Goal: Task Accomplishment & Management: Complete application form

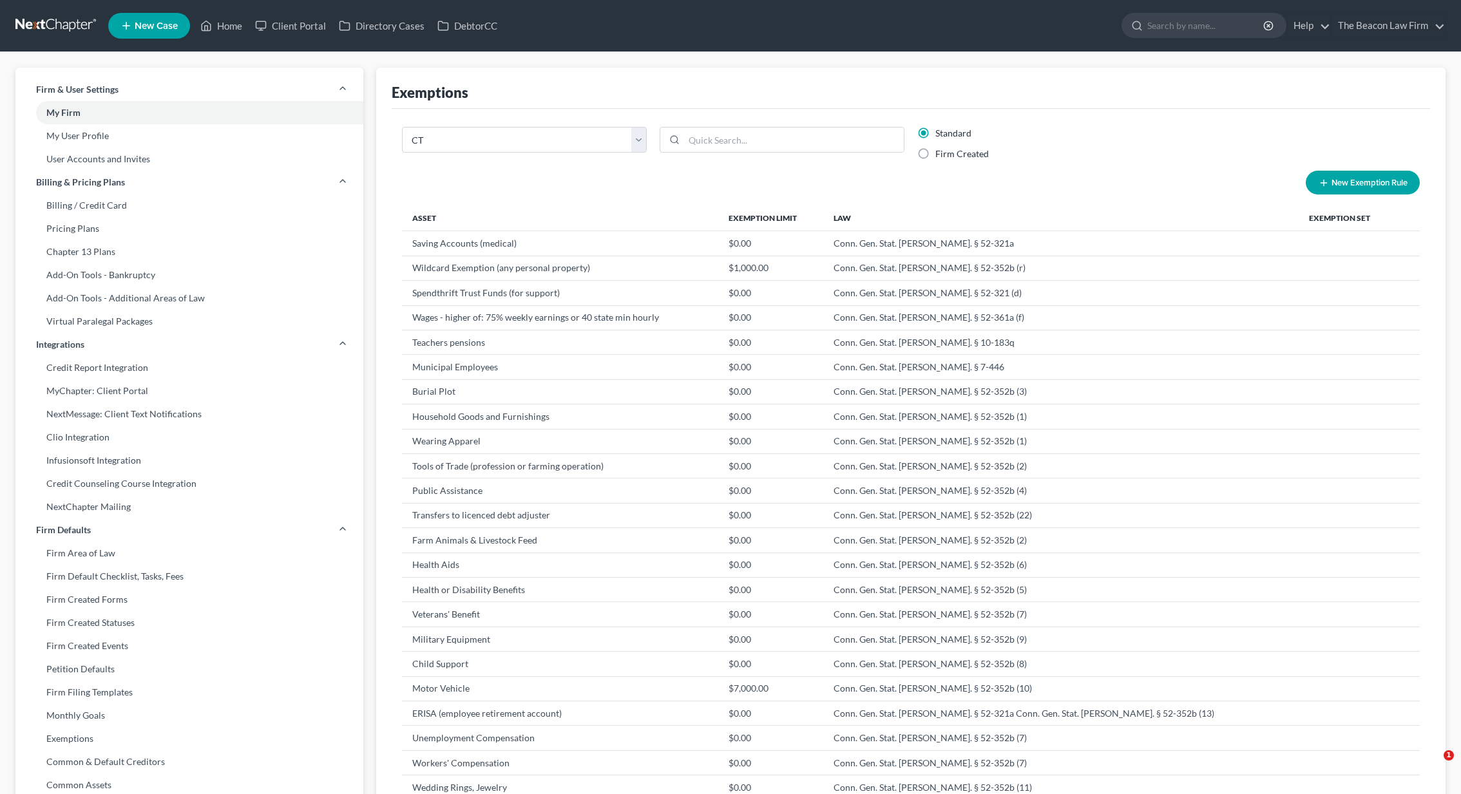
select select "7"
click at [1164, 29] on input "search" at bounding box center [1206, 26] width 118 height 24
click at [82, 27] on link at bounding box center [56, 25] width 82 height 23
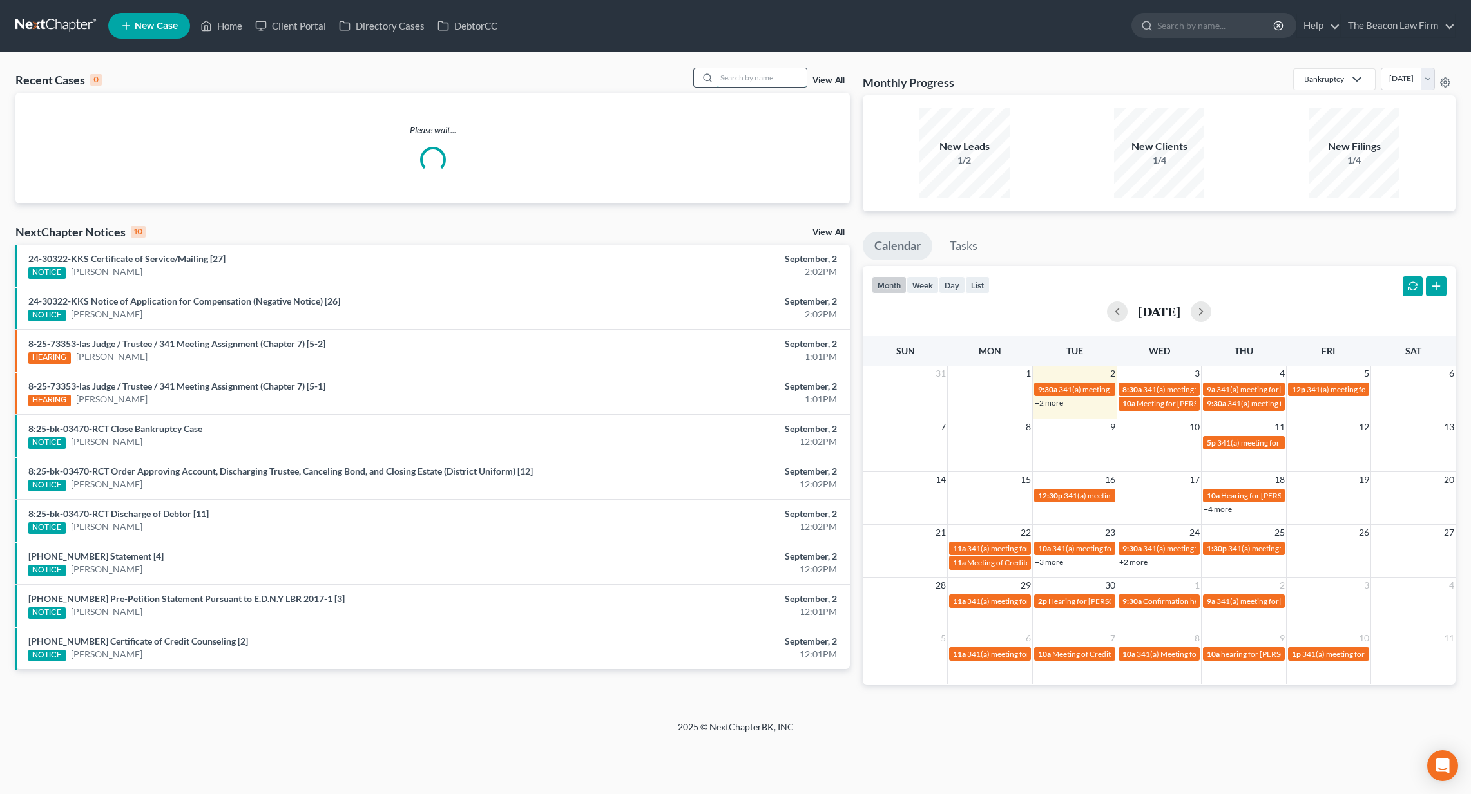
click at [763, 81] on input "search" at bounding box center [761, 77] width 90 height 19
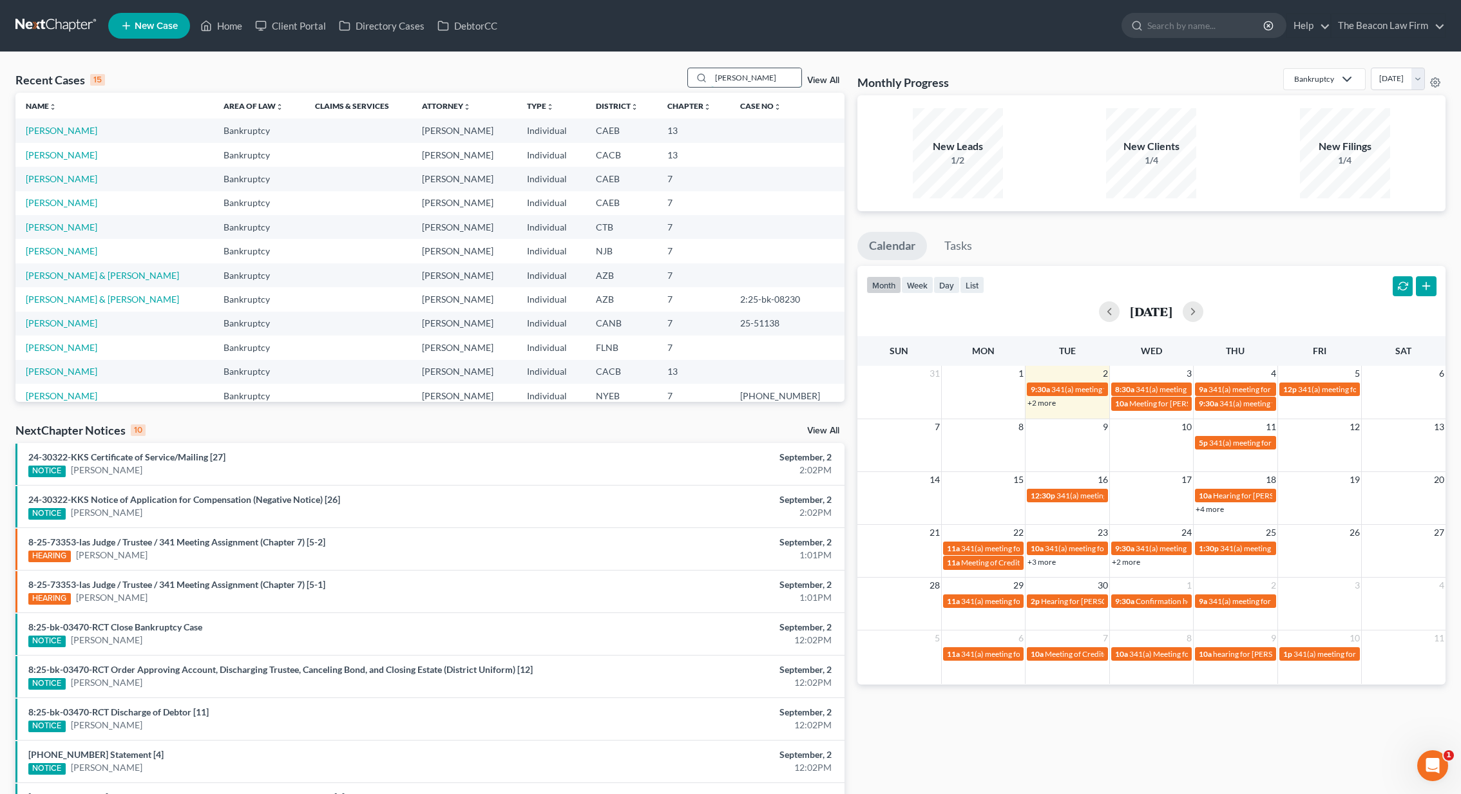
type input "[PERSON_NAME]"
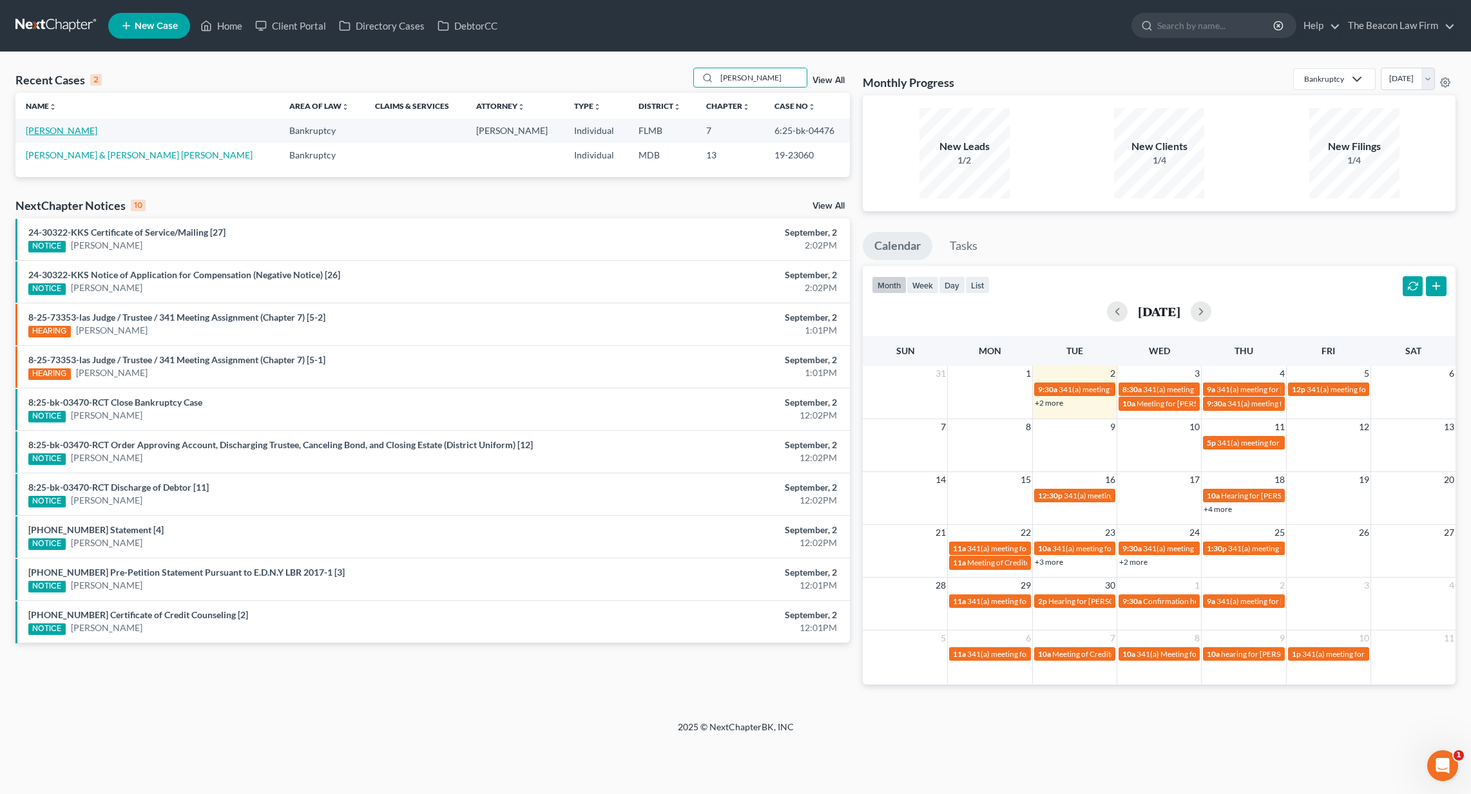
click at [59, 130] on link "[PERSON_NAME]" at bounding box center [62, 130] width 72 height 11
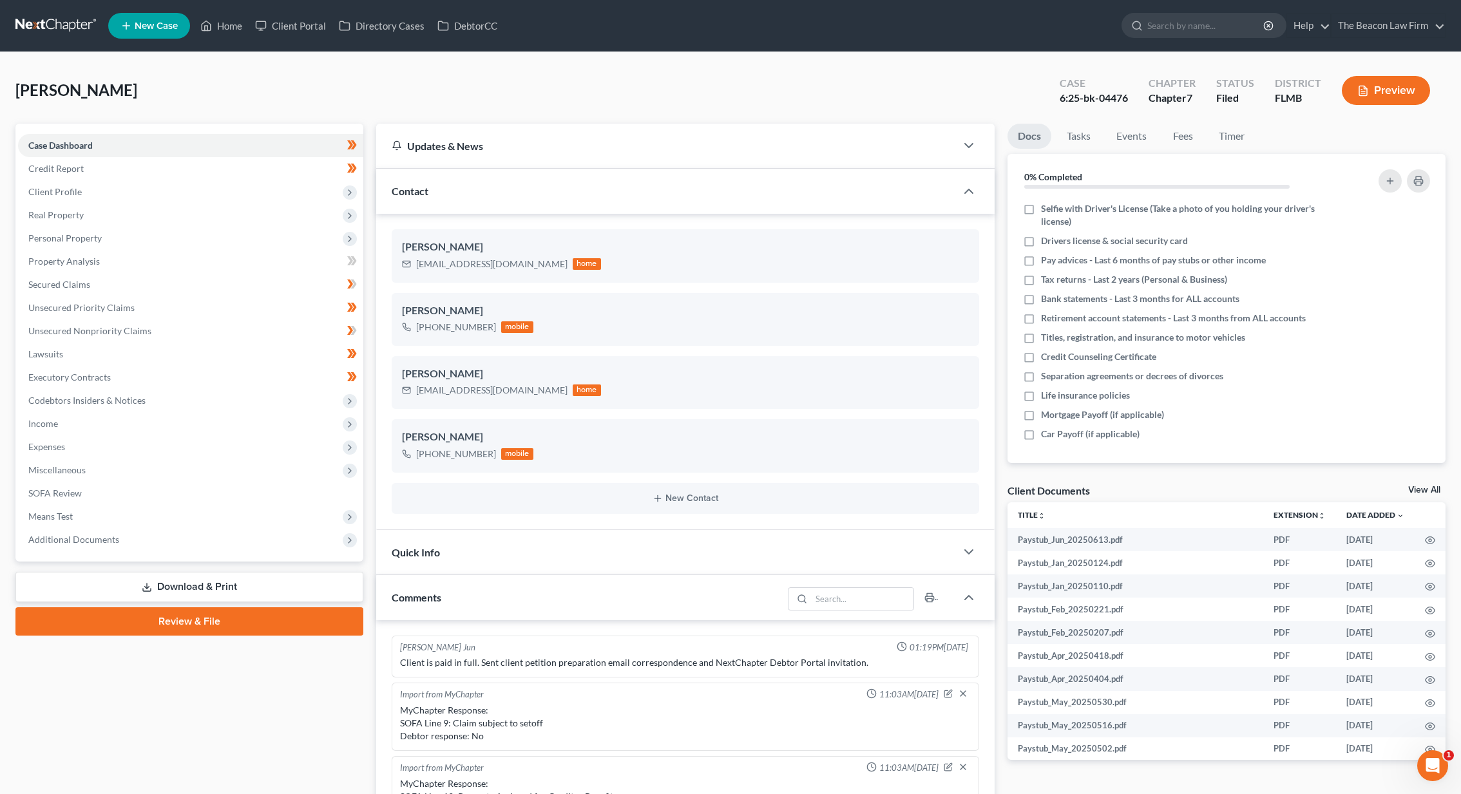
scroll to position [322, 0]
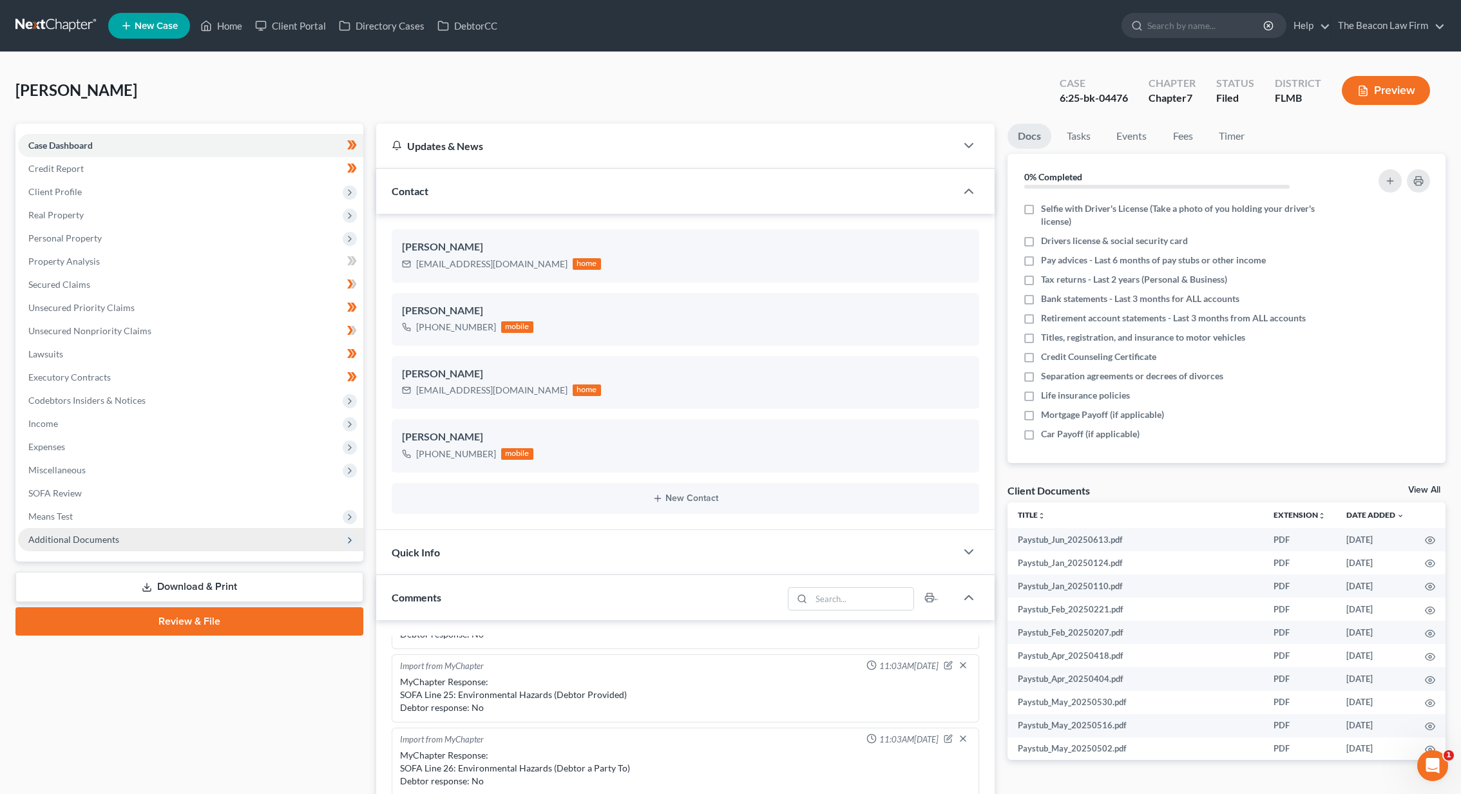
click at [180, 539] on span "Additional Documents" at bounding box center [190, 539] width 345 height 23
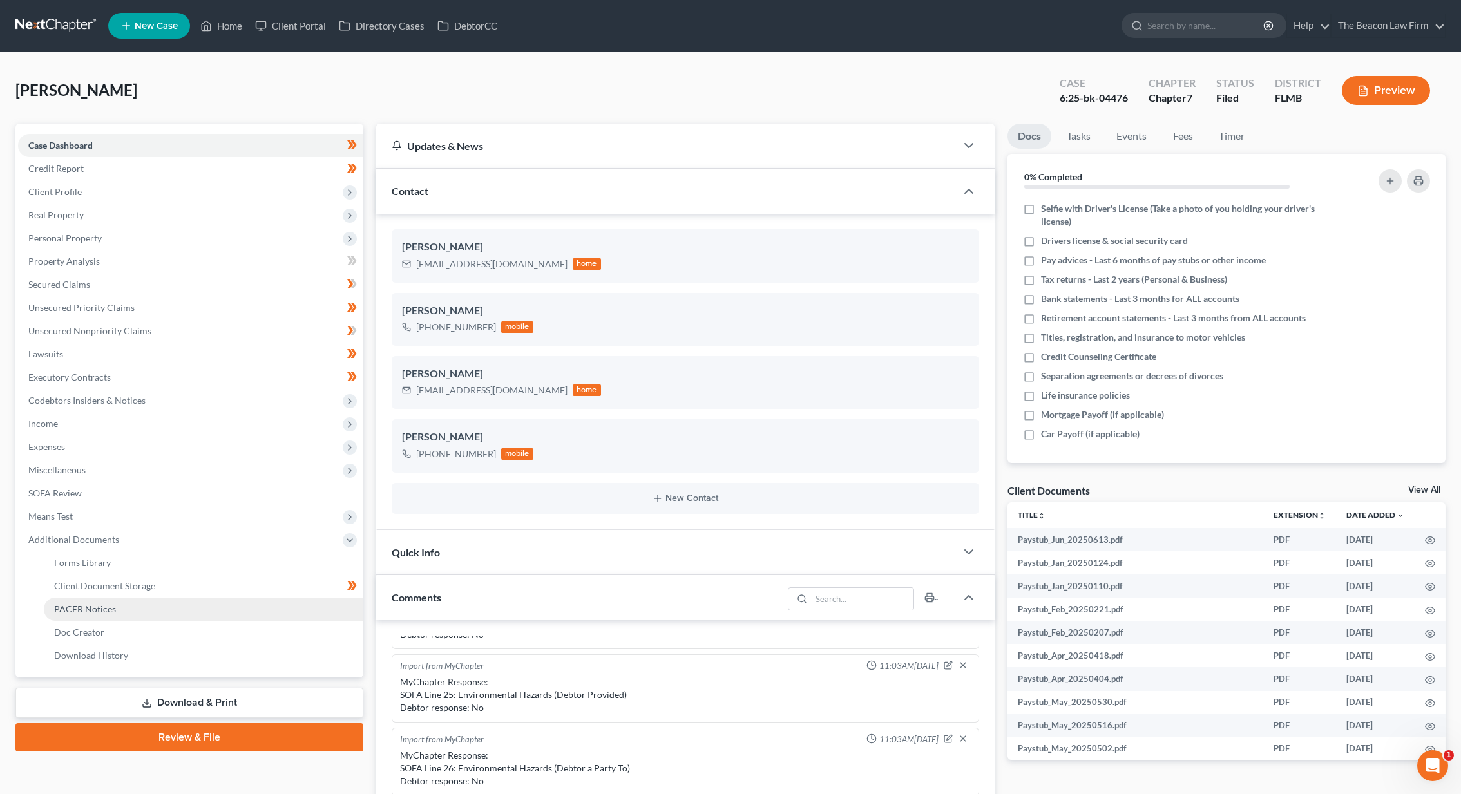
click at [172, 602] on link "PACER Notices" at bounding box center [204, 609] width 320 height 23
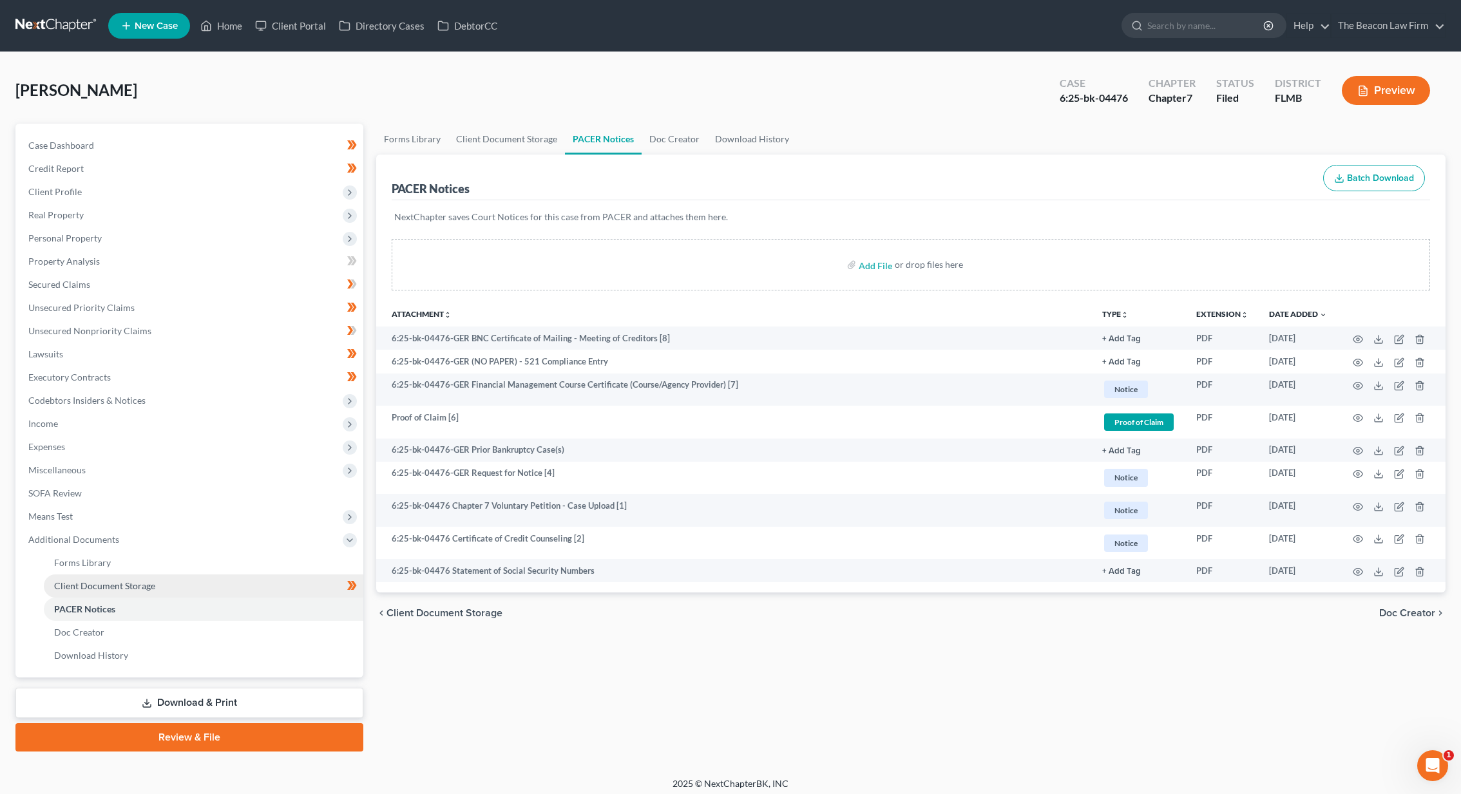
click at [198, 586] on link "Client Document Storage" at bounding box center [204, 586] width 320 height 23
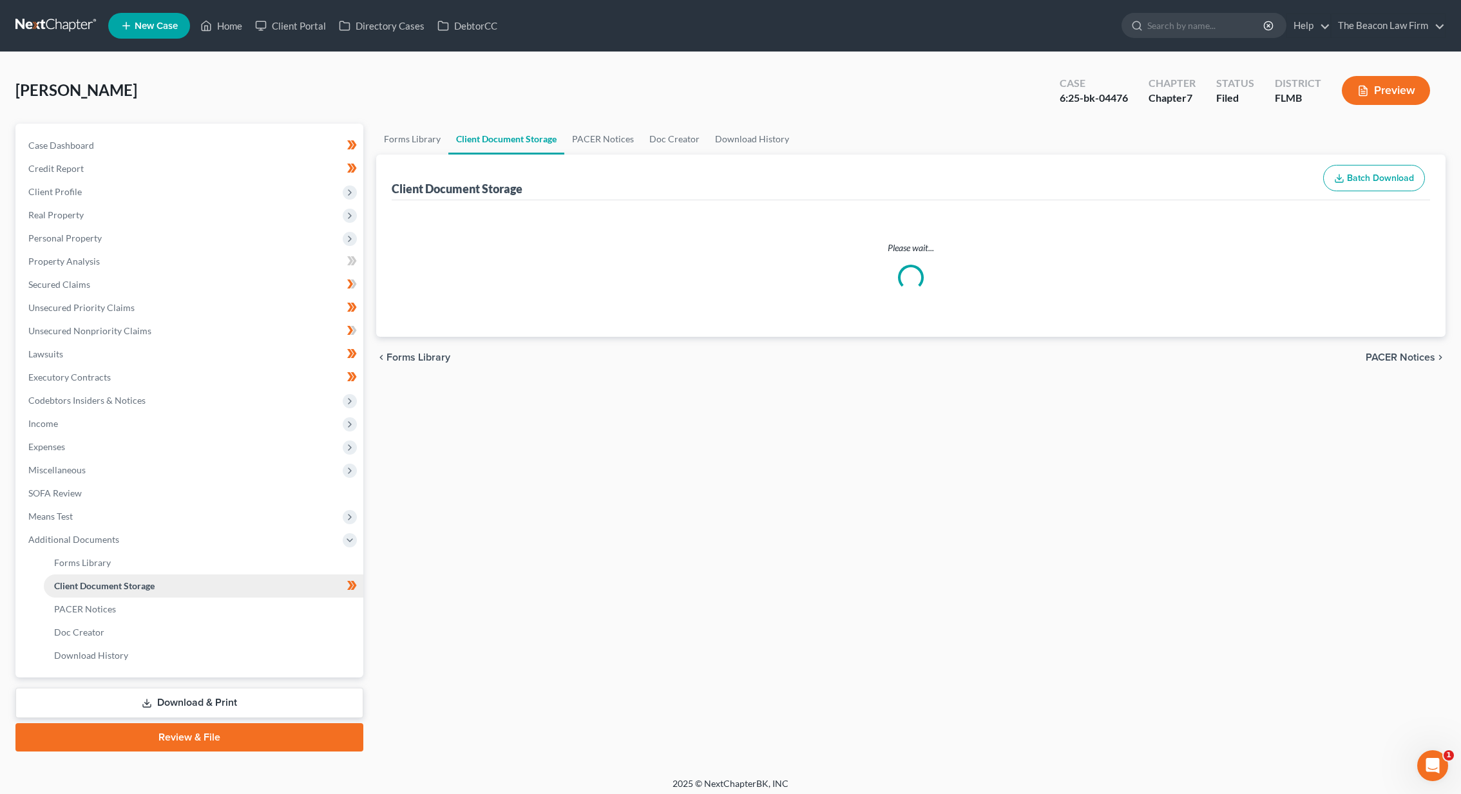
select select "9"
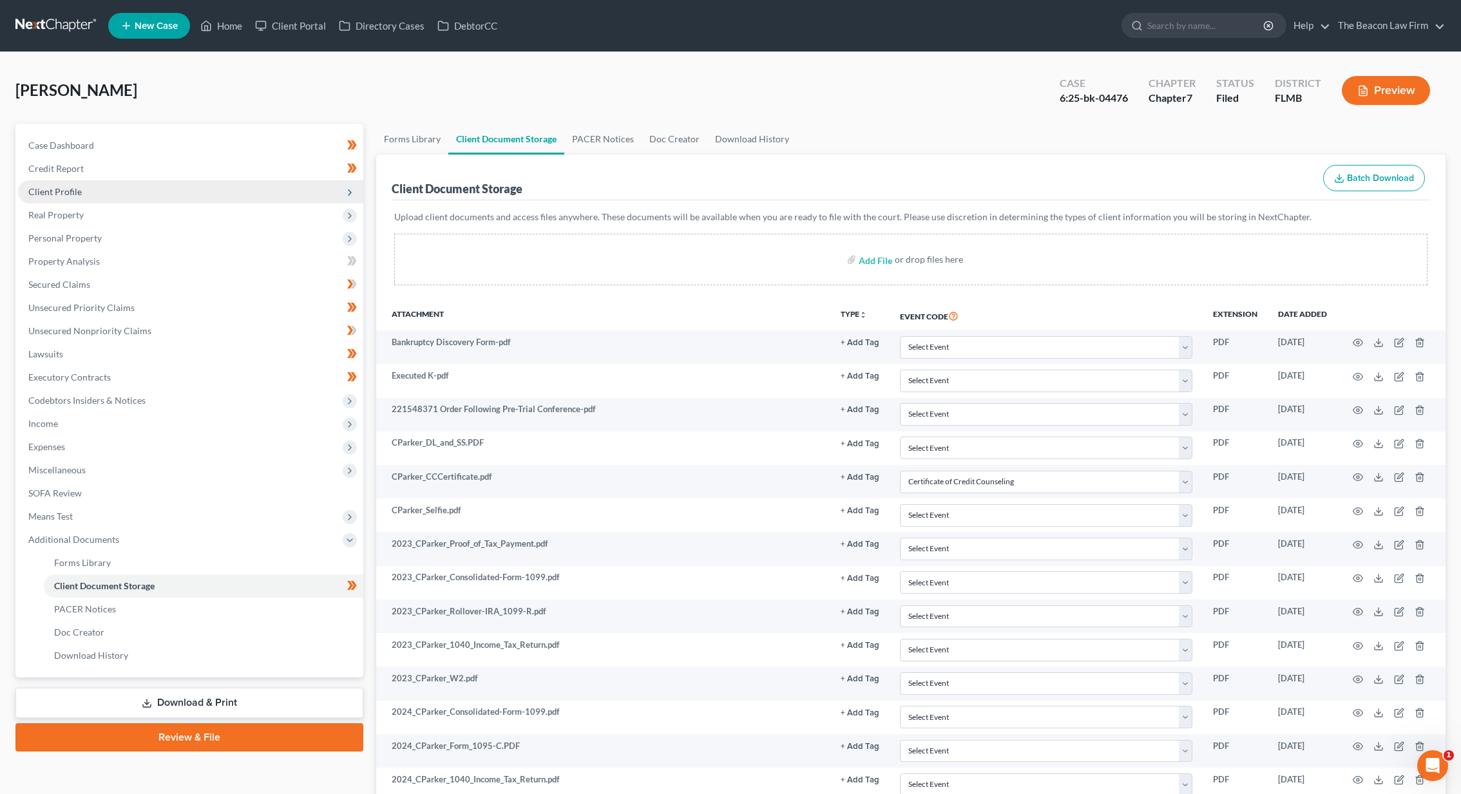
click at [100, 183] on span "Client Profile" at bounding box center [190, 191] width 345 height 23
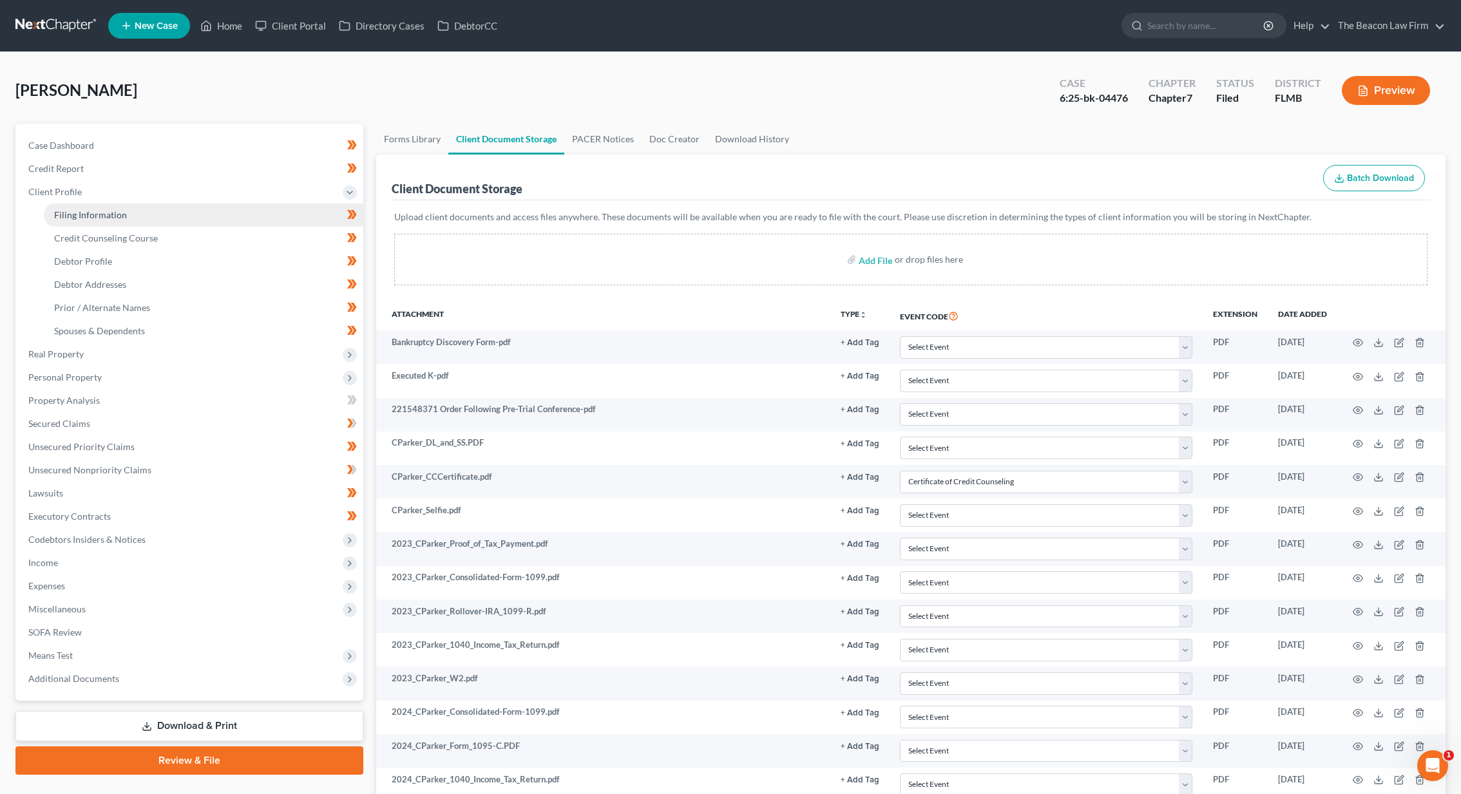
click at [97, 213] on span "Filing Information" at bounding box center [90, 214] width 73 height 11
select select "1"
select select "0"
select select "9"
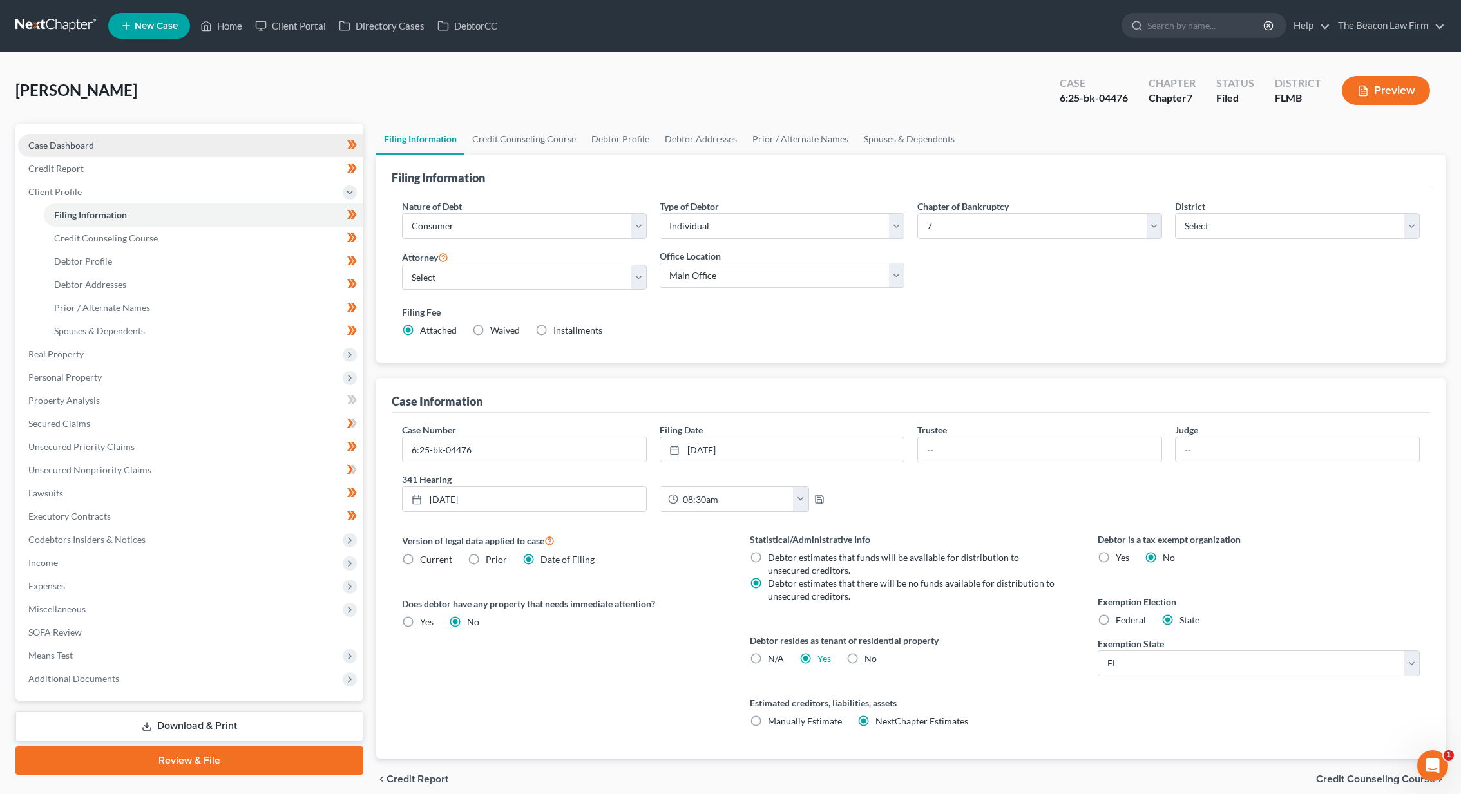
click at [84, 137] on link "Case Dashboard" at bounding box center [190, 145] width 345 height 23
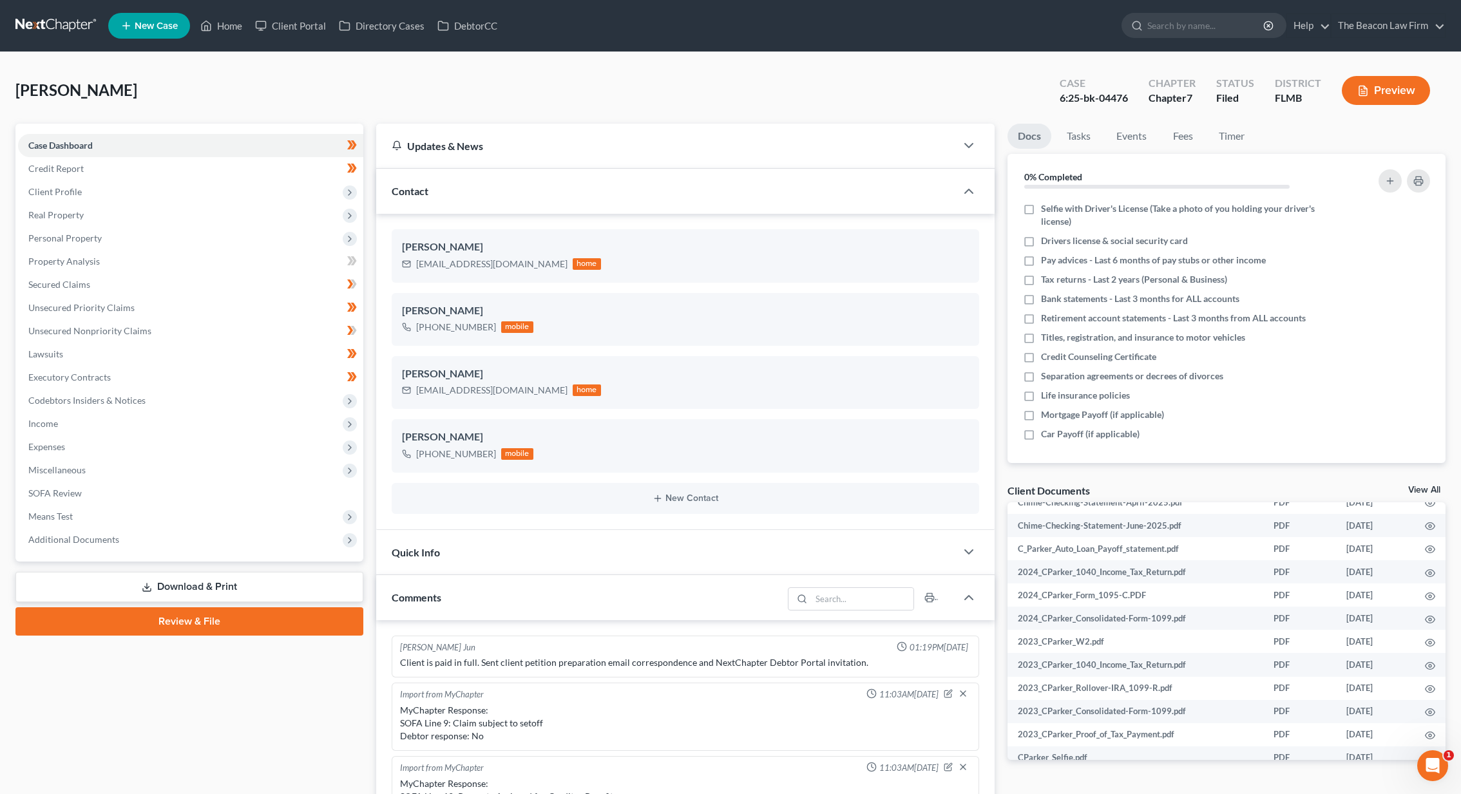
scroll to position [754, 0]
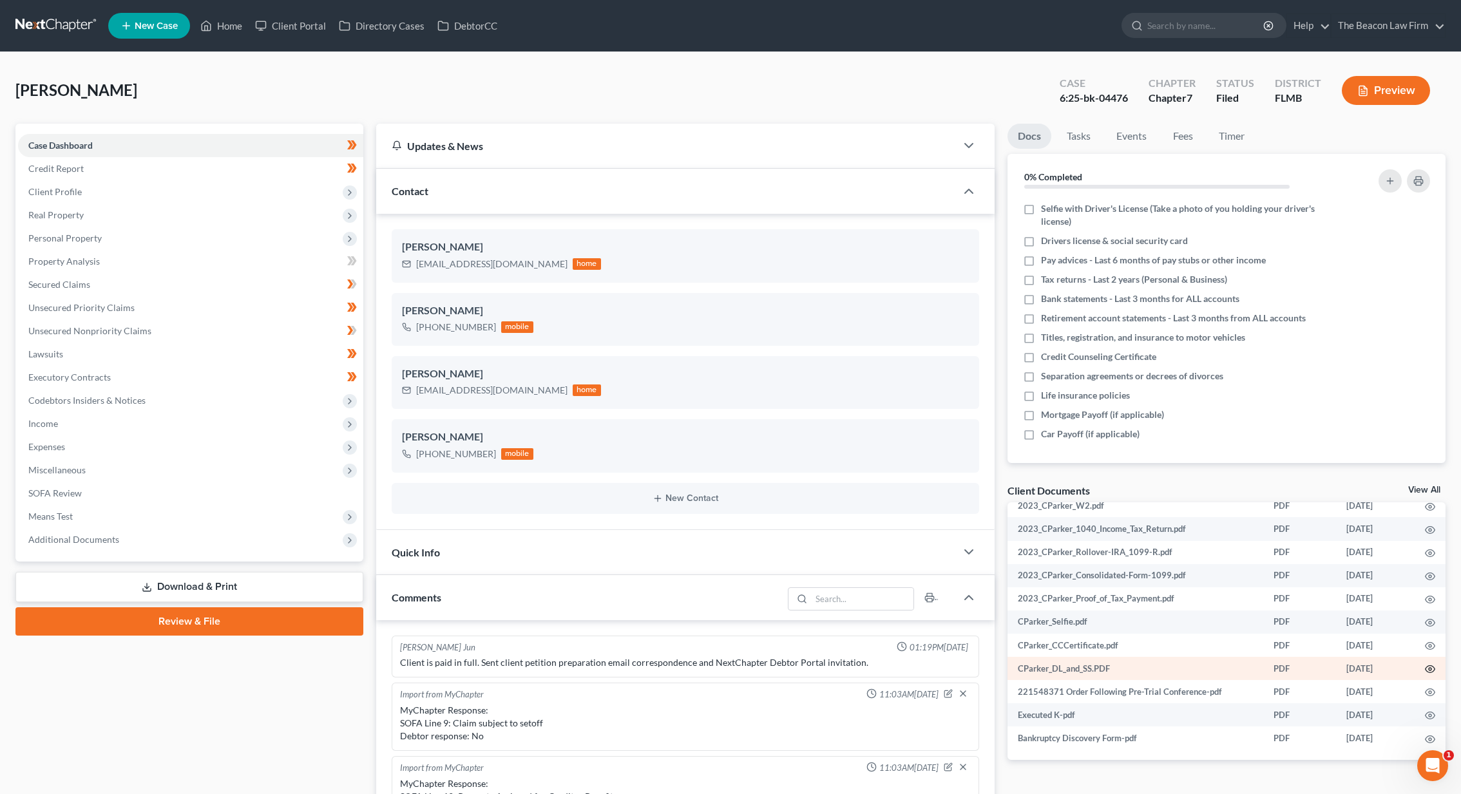
click at [1425, 666] on icon "button" at bounding box center [1430, 669] width 10 height 10
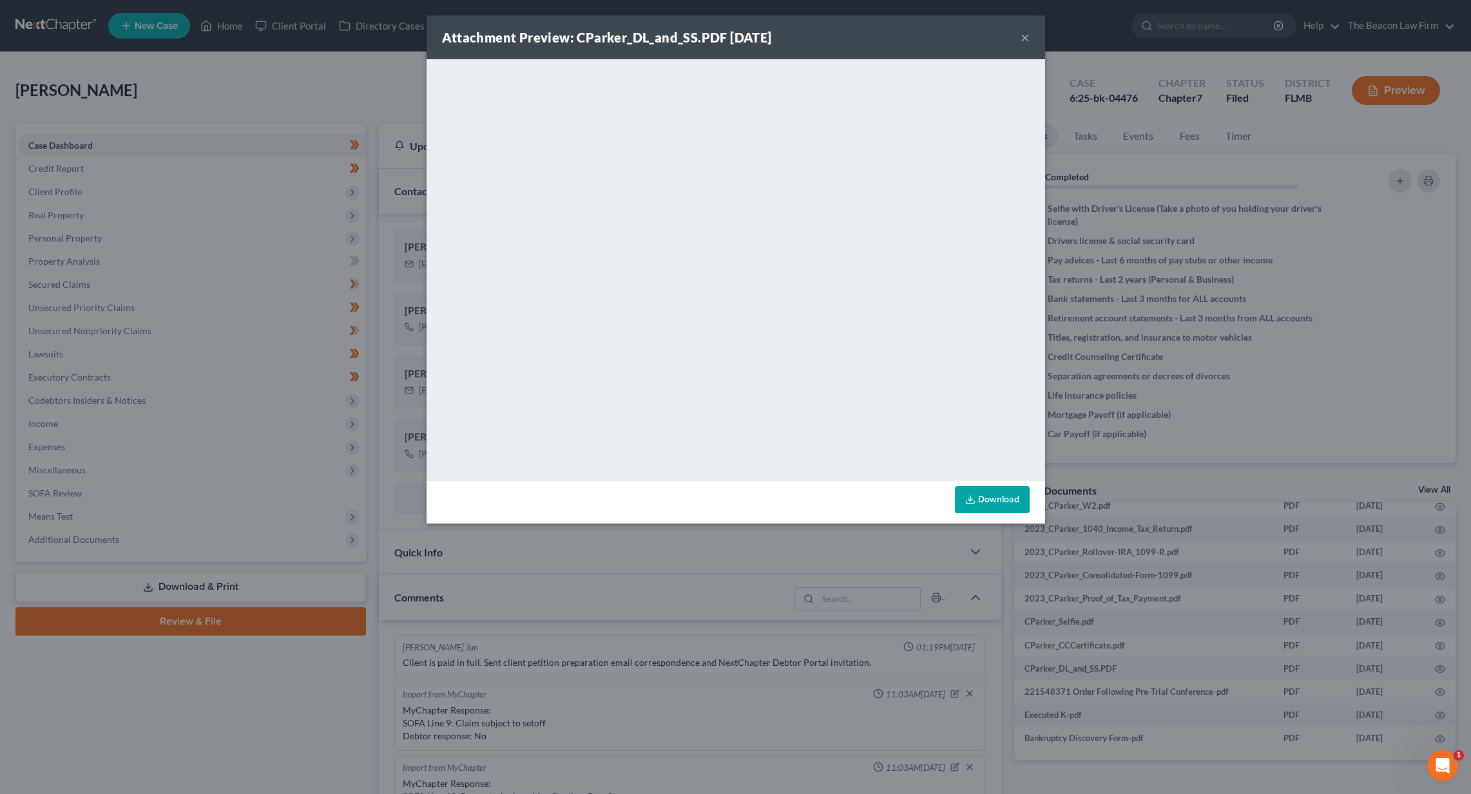
click at [1028, 39] on button "×" at bounding box center [1025, 37] width 9 height 15
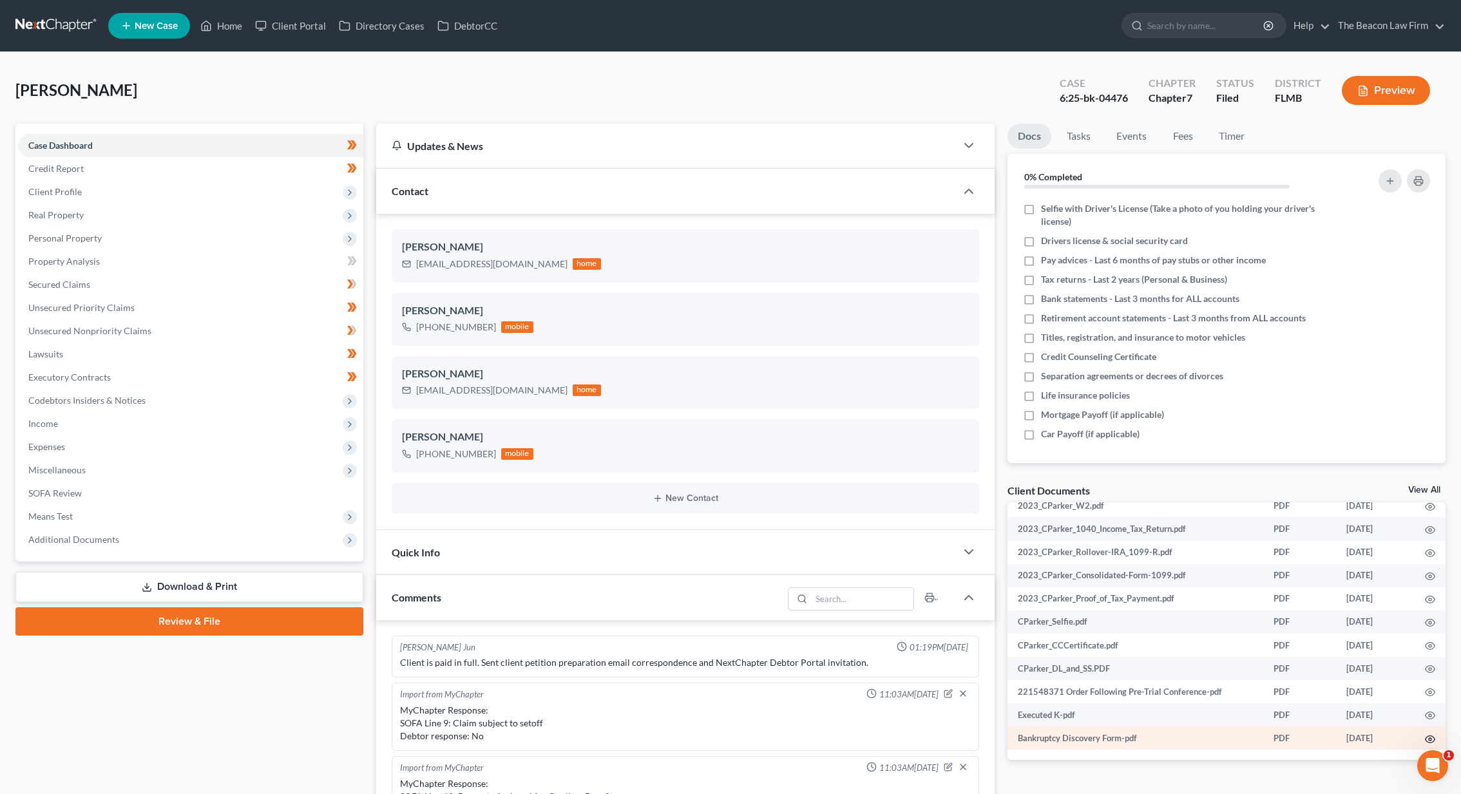
click at [1425, 738] on icon "button" at bounding box center [1430, 739] width 10 height 10
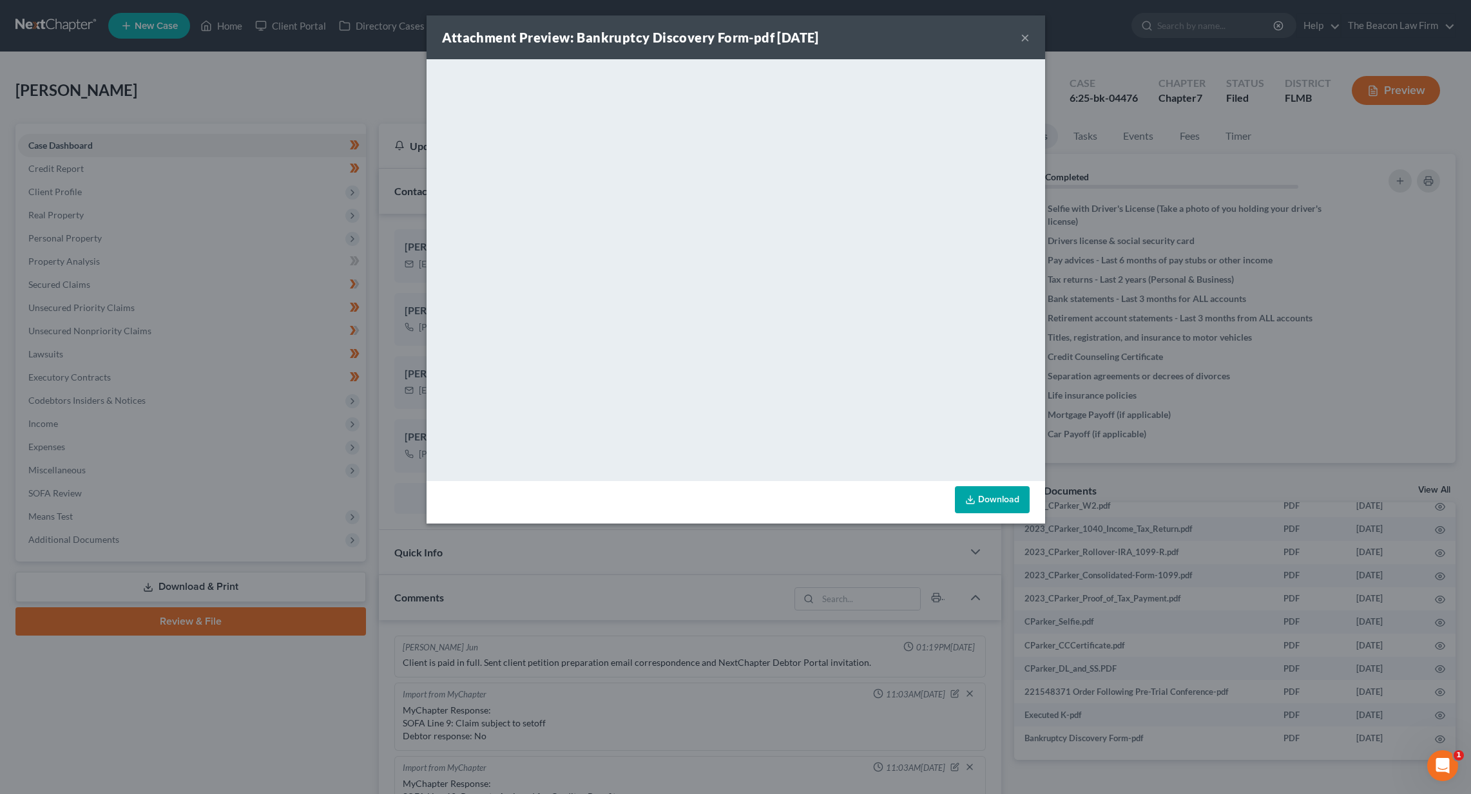
drag, startPoint x: 1023, startPoint y: 37, endPoint x: 1001, endPoint y: 47, distance: 24.2
click at [1023, 37] on button "×" at bounding box center [1025, 37] width 9 height 15
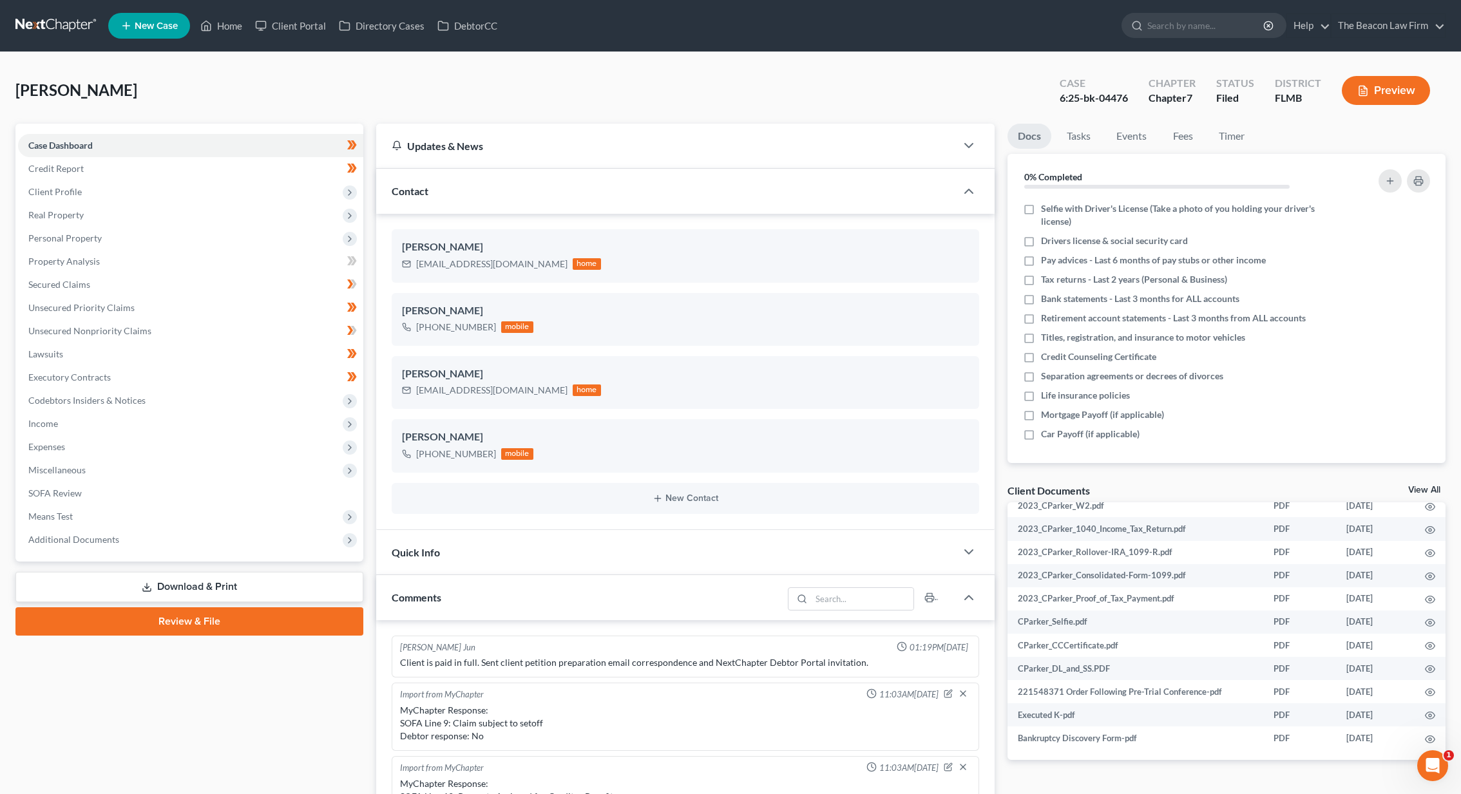
click at [77, 26] on link at bounding box center [56, 25] width 82 height 23
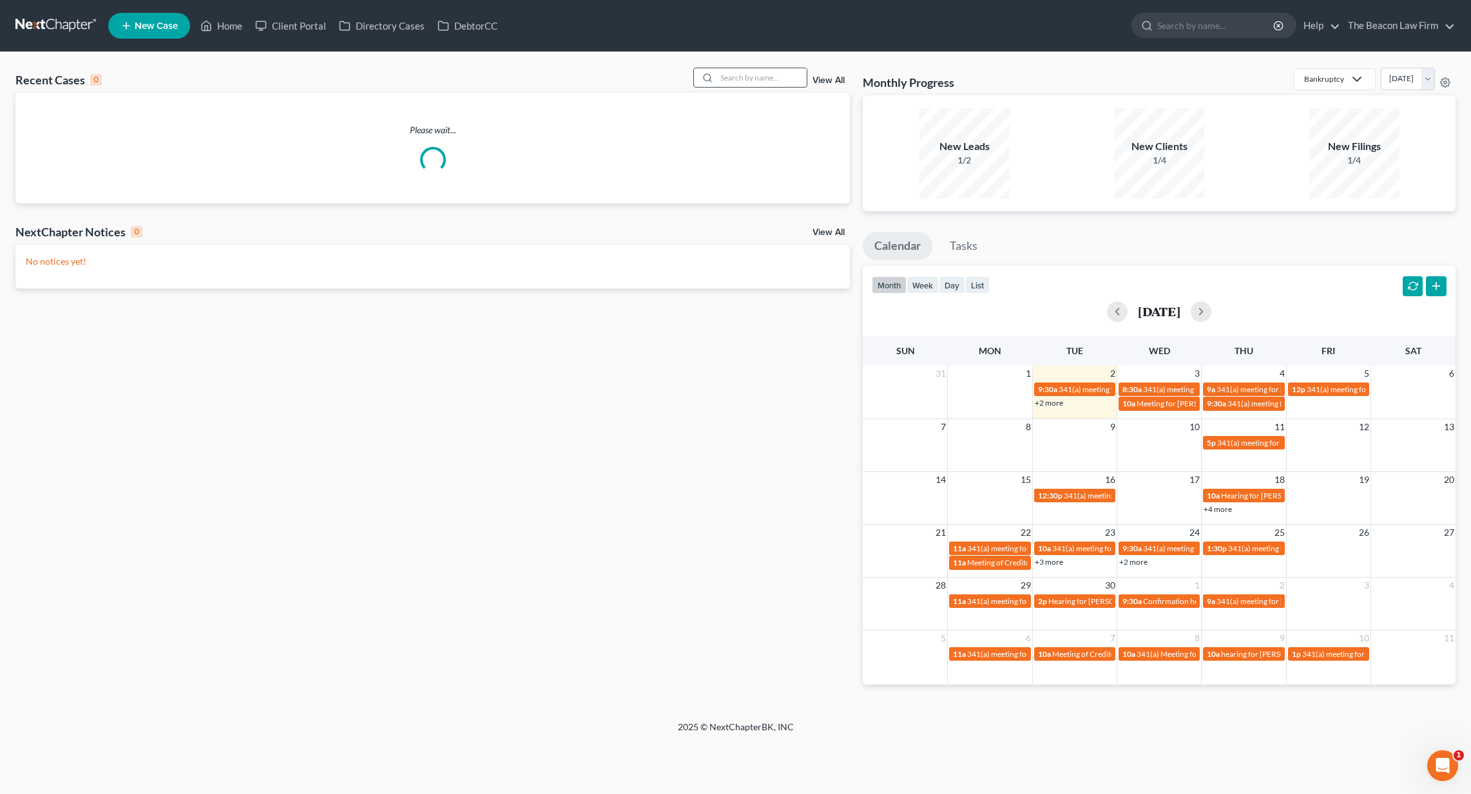
click at [739, 73] on input "search" at bounding box center [761, 77] width 90 height 19
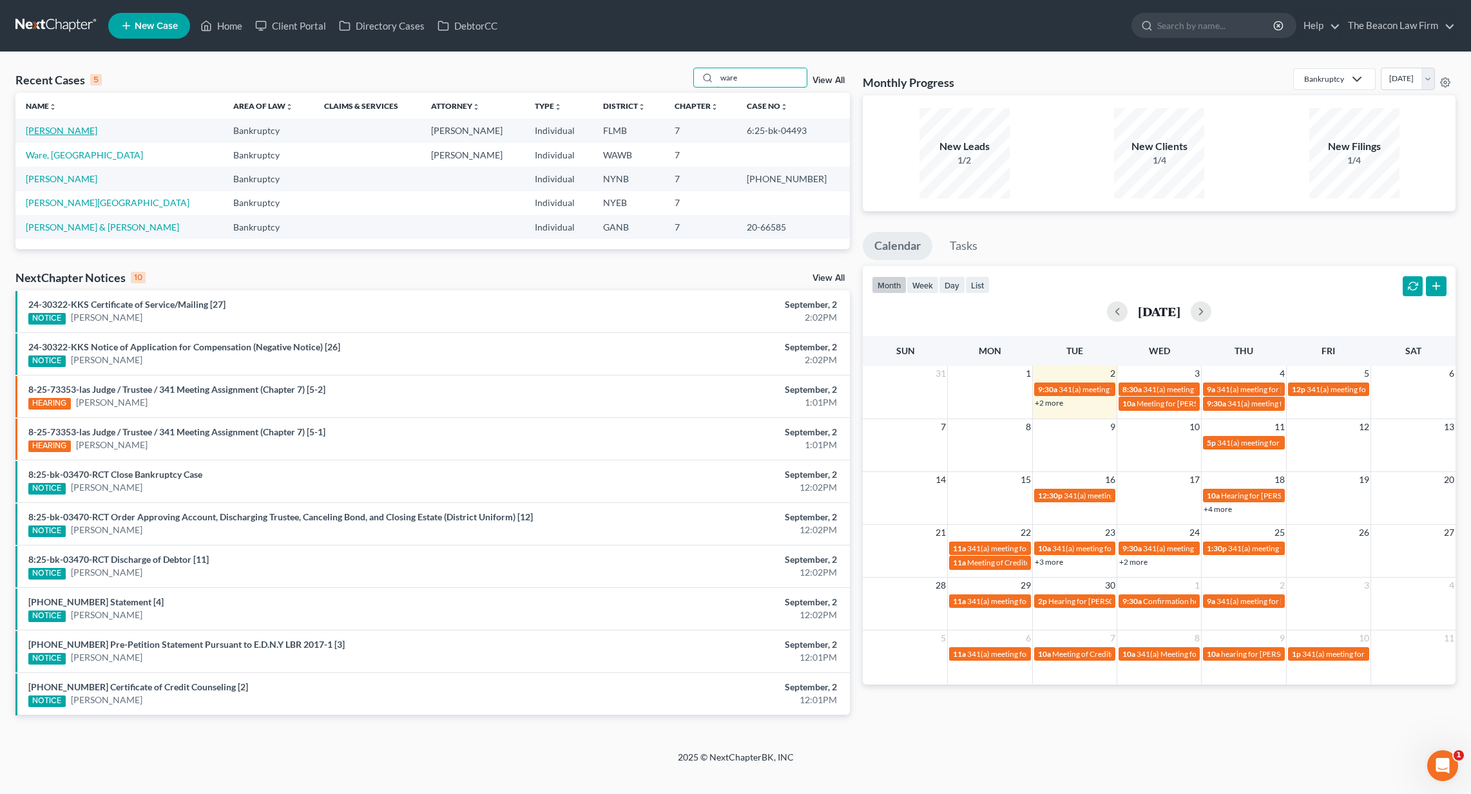
type input "ware"
click at [70, 129] on link "Ware, Michelle" at bounding box center [62, 130] width 72 height 11
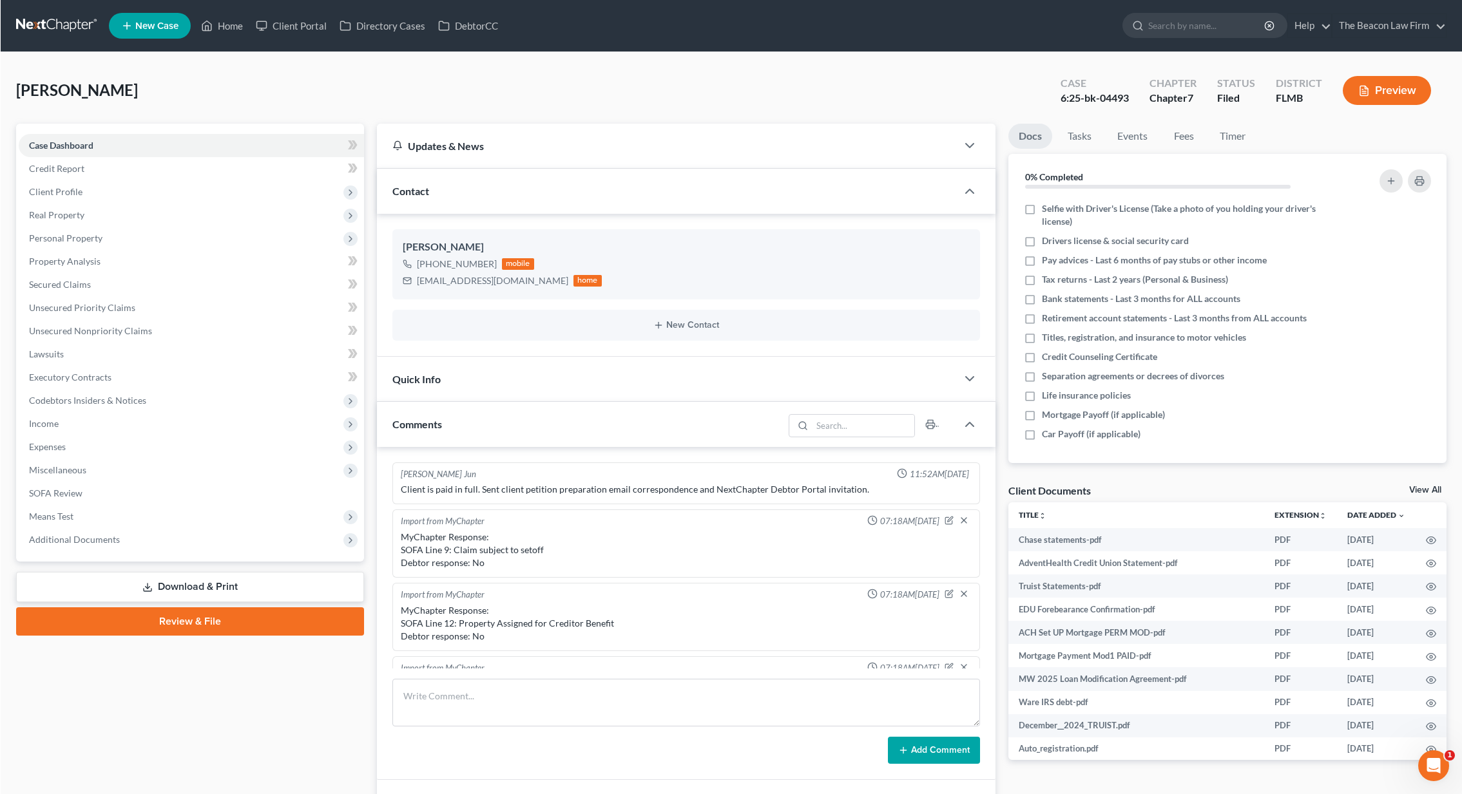
scroll to position [2585, 0]
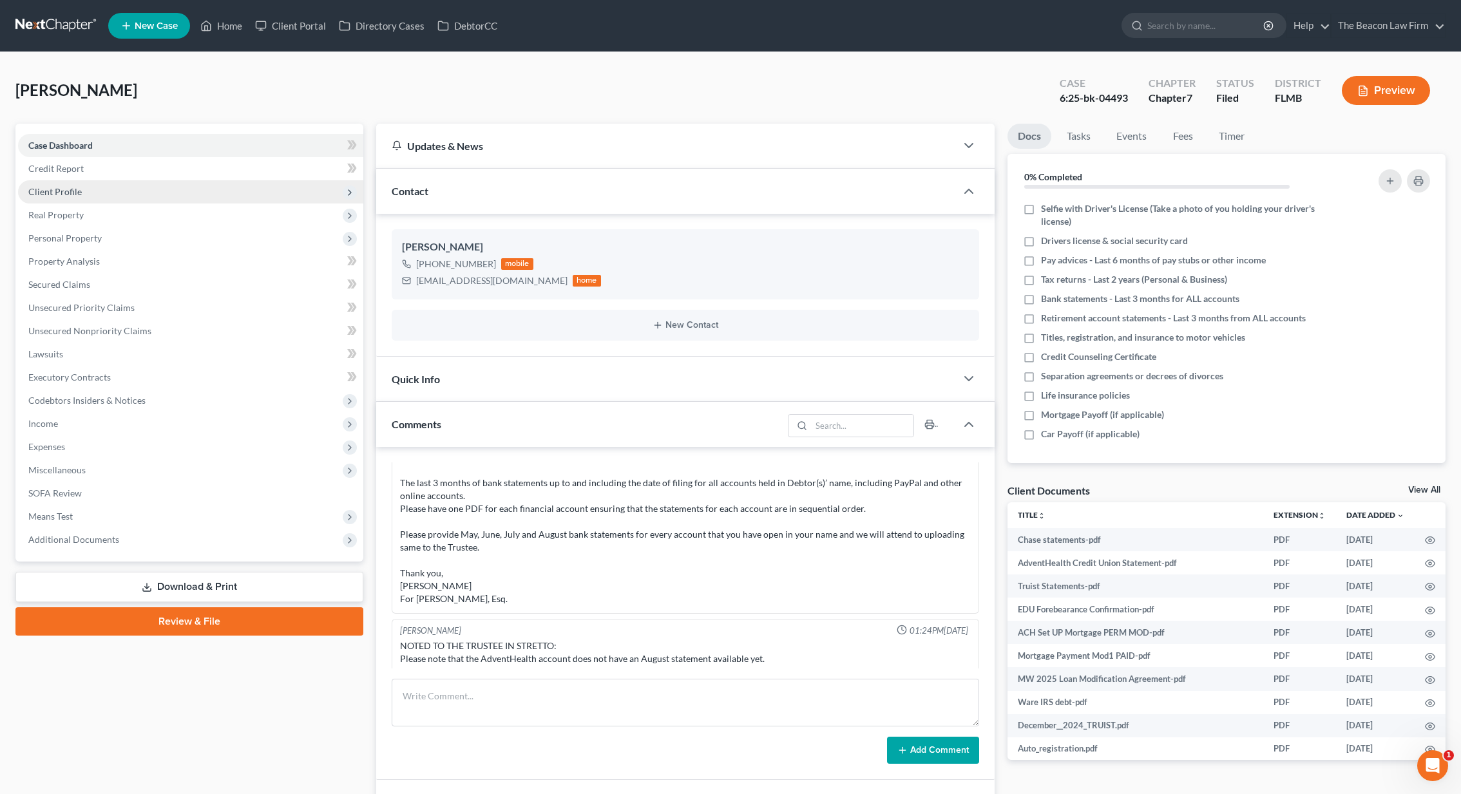
click at [119, 197] on span "Client Profile" at bounding box center [190, 191] width 345 height 23
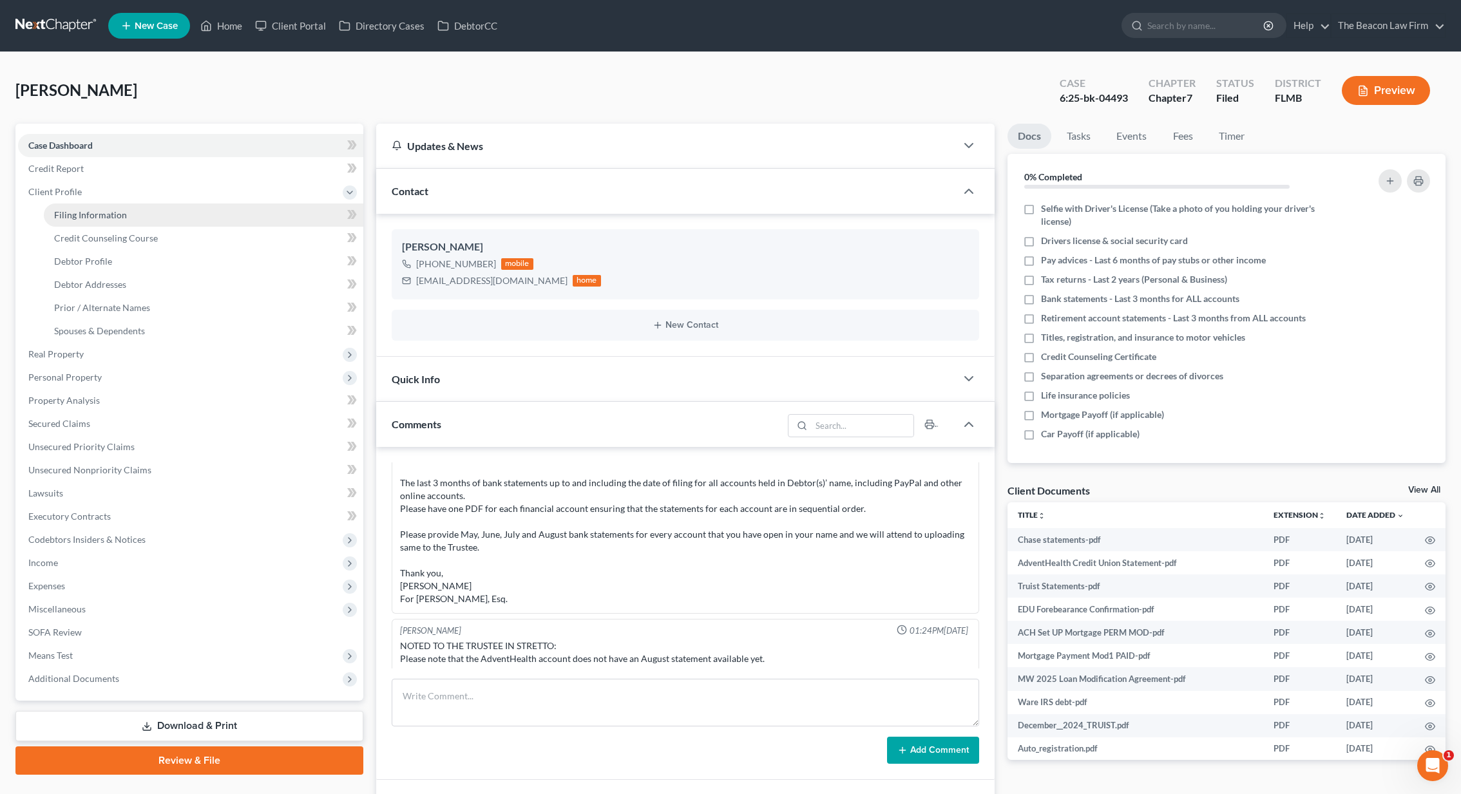
click at [117, 211] on span "Filing Information" at bounding box center [90, 214] width 73 height 11
select select "1"
select select "0"
select select "9"
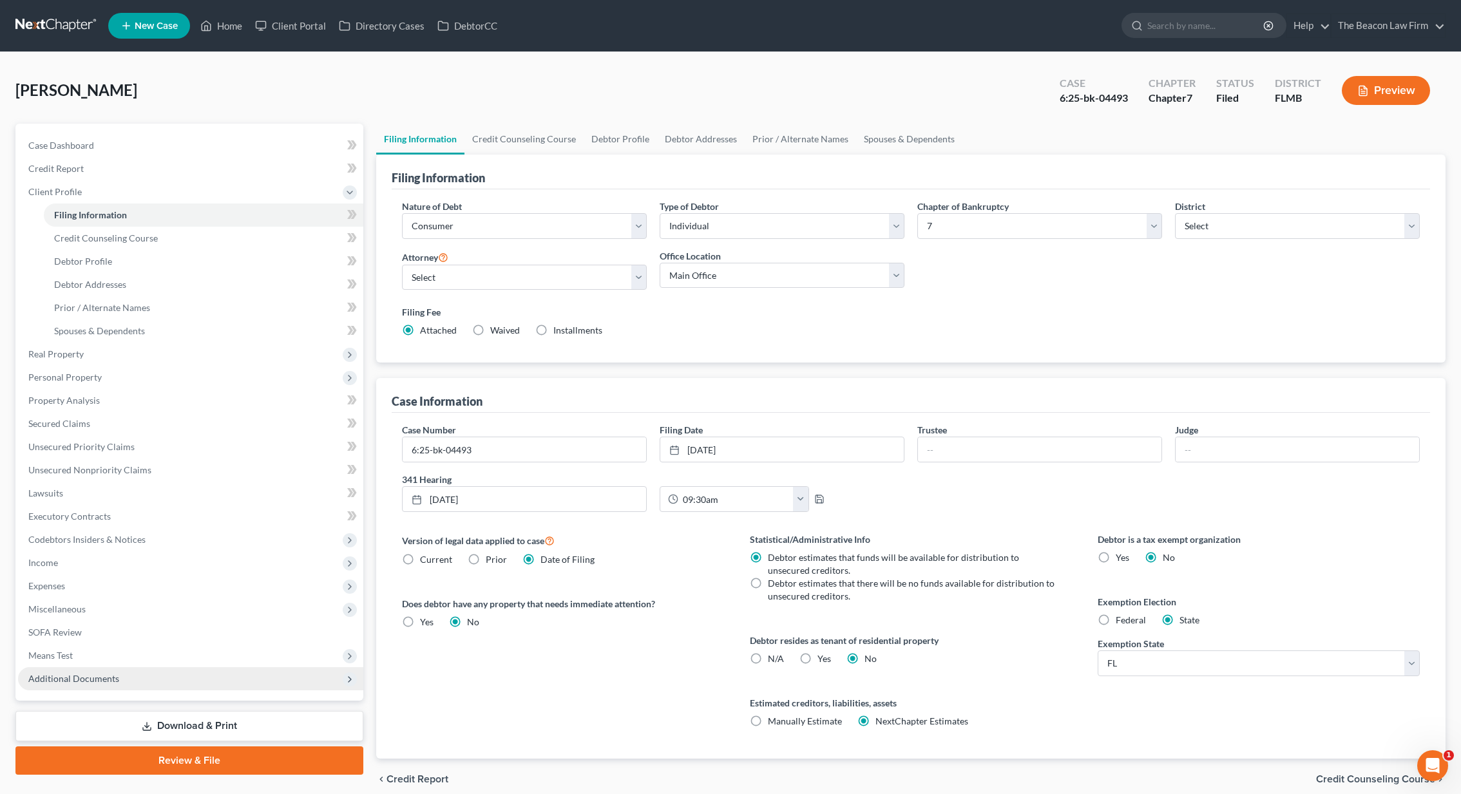
drag, startPoint x: 138, startPoint y: 685, endPoint x: 149, endPoint y: 680, distance: 12.7
click at [138, 685] on span "Additional Documents" at bounding box center [190, 678] width 345 height 23
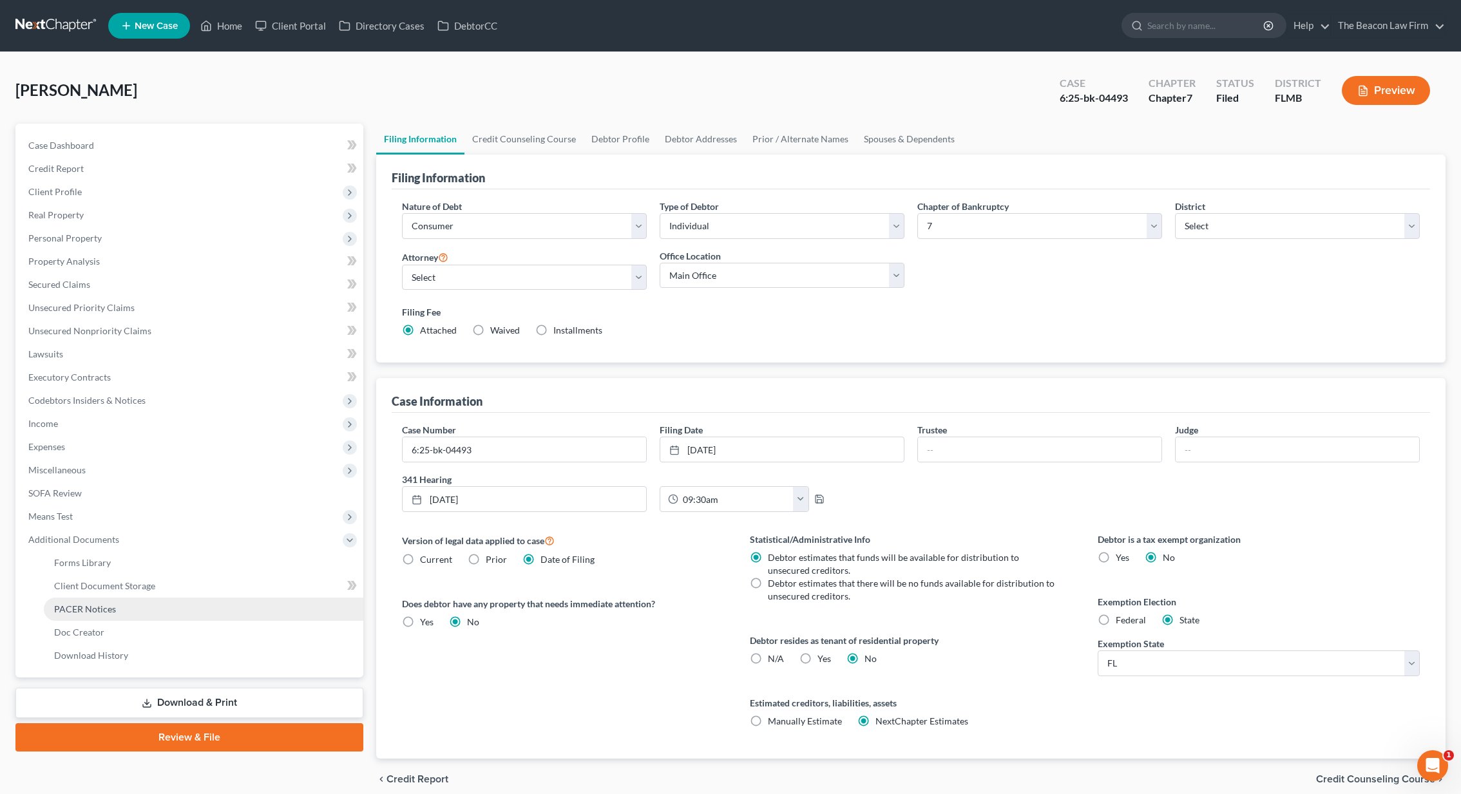
click at [147, 606] on link "PACER Notices" at bounding box center [204, 609] width 320 height 23
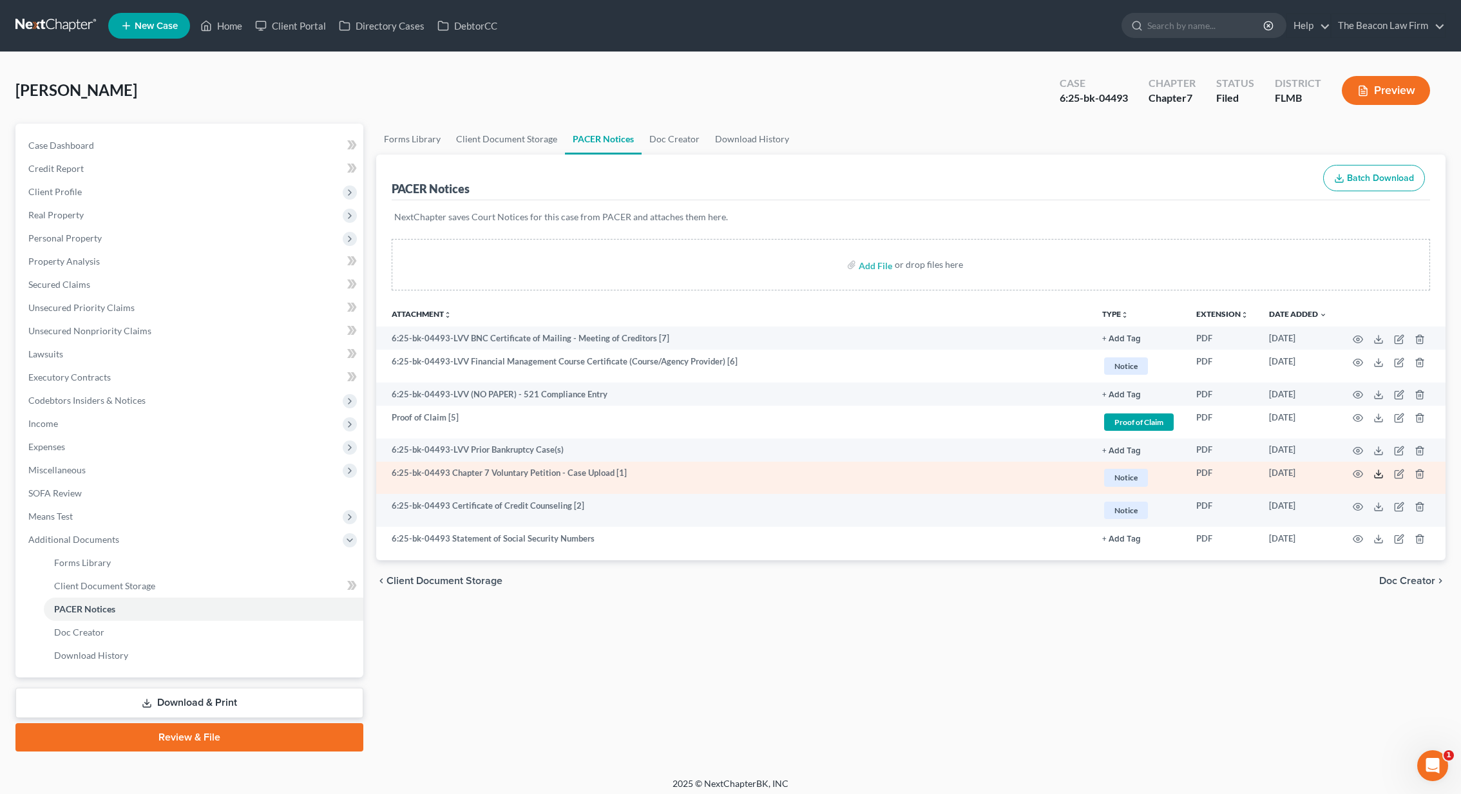
click at [1379, 475] on line at bounding box center [1379, 472] width 0 height 5
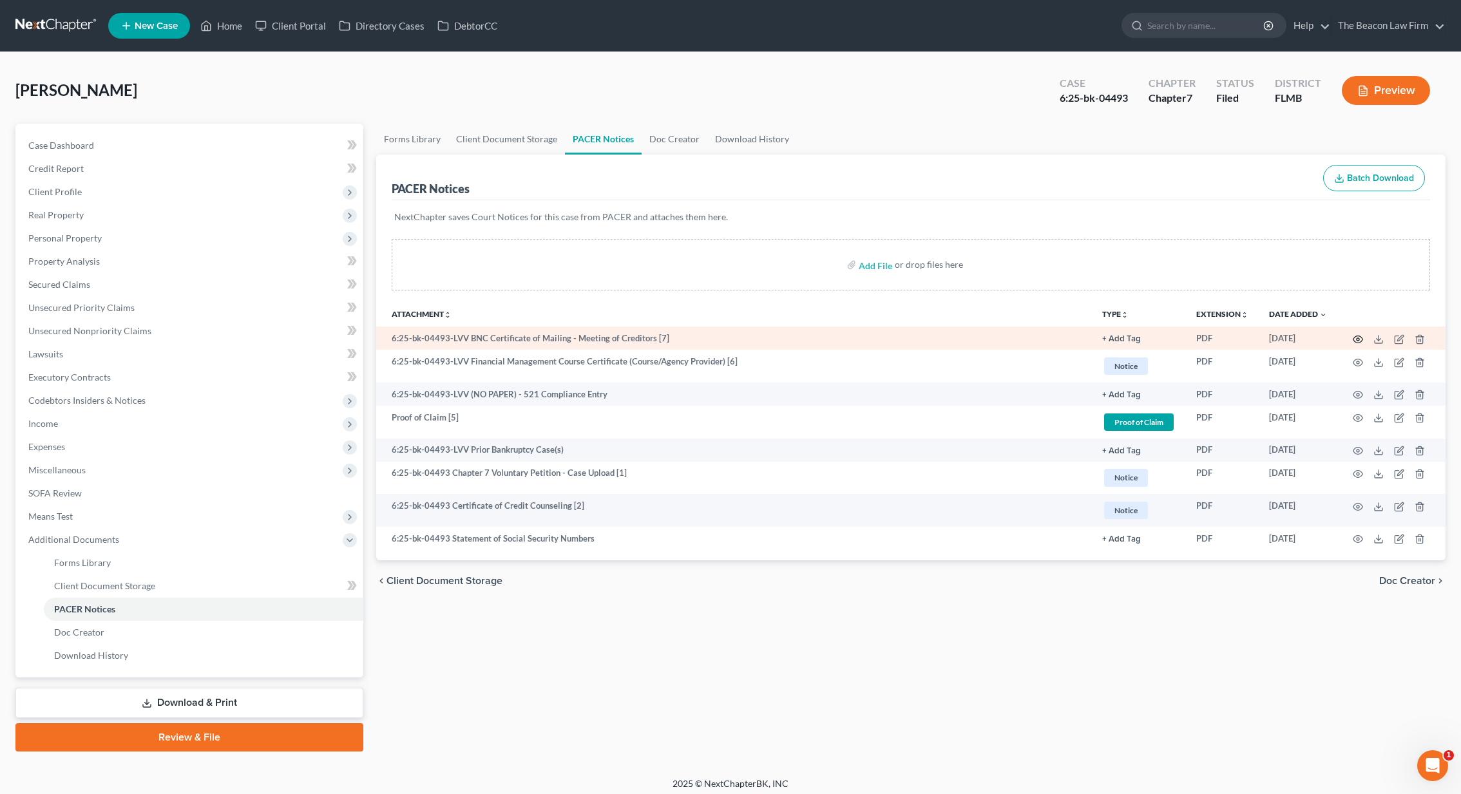
click at [1355, 338] on icon "button" at bounding box center [1358, 339] width 10 height 10
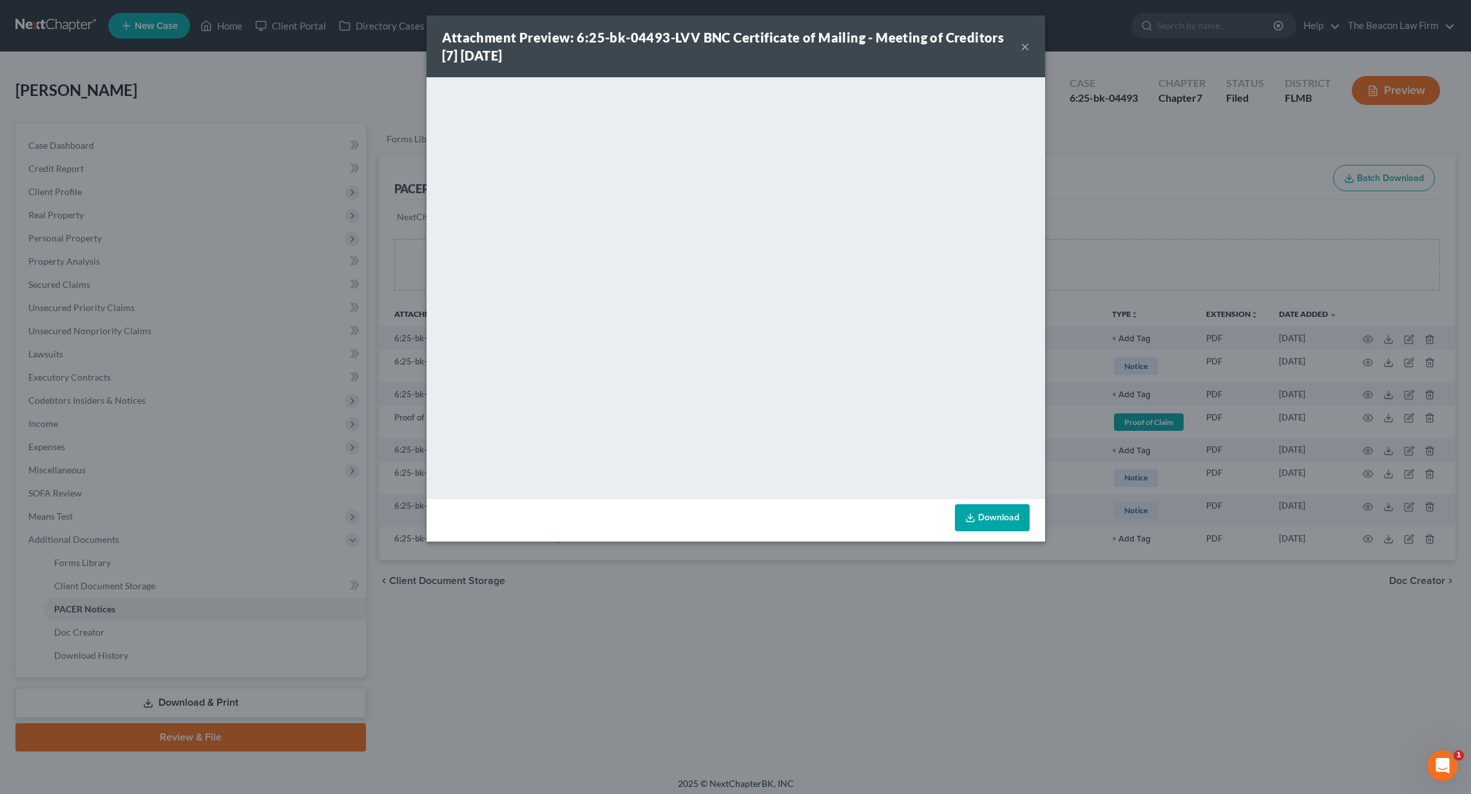
click at [1024, 49] on button "×" at bounding box center [1025, 46] width 9 height 15
